Goal: Check status: Check status

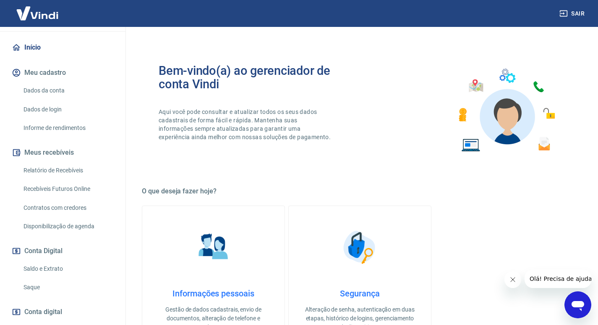
scroll to position [81, 0]
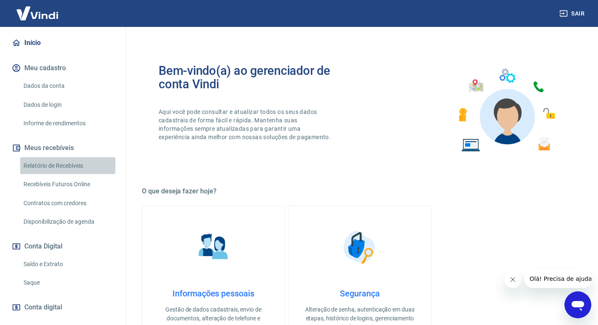
click at [81, 161] on link "Relatório de Recebíveis" at bounding box center [67, 165] width 95 height 17
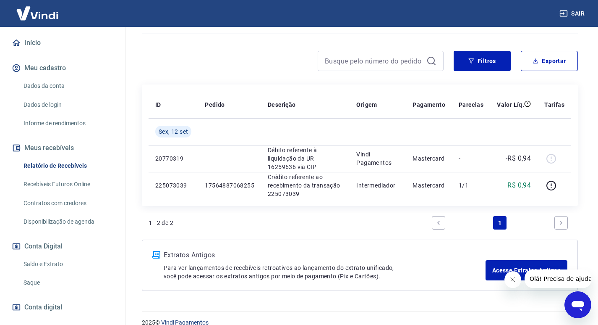
scroll to position [94, 0]
click at [67, 259] on link "Saldo e Extrato" at bounding box center [67, 263] width 95 height 17
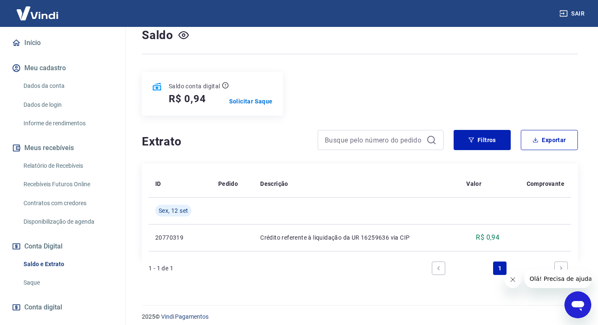
scroll to position [71, 0]
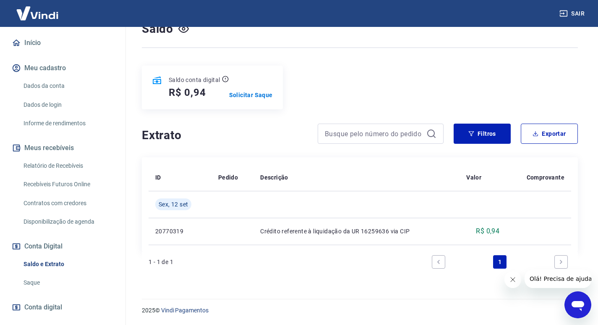
click at [515, 283] on button "Fechar mensagem da empresa" at bounding box center [512, 279] width 17 height 17
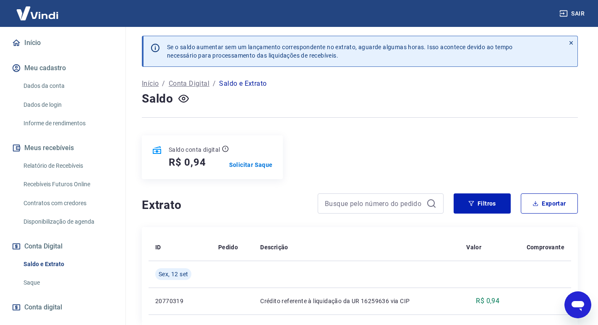
scroll to position [0, 0]
